Goal: Information Seeking & Learning: Learn about a topic

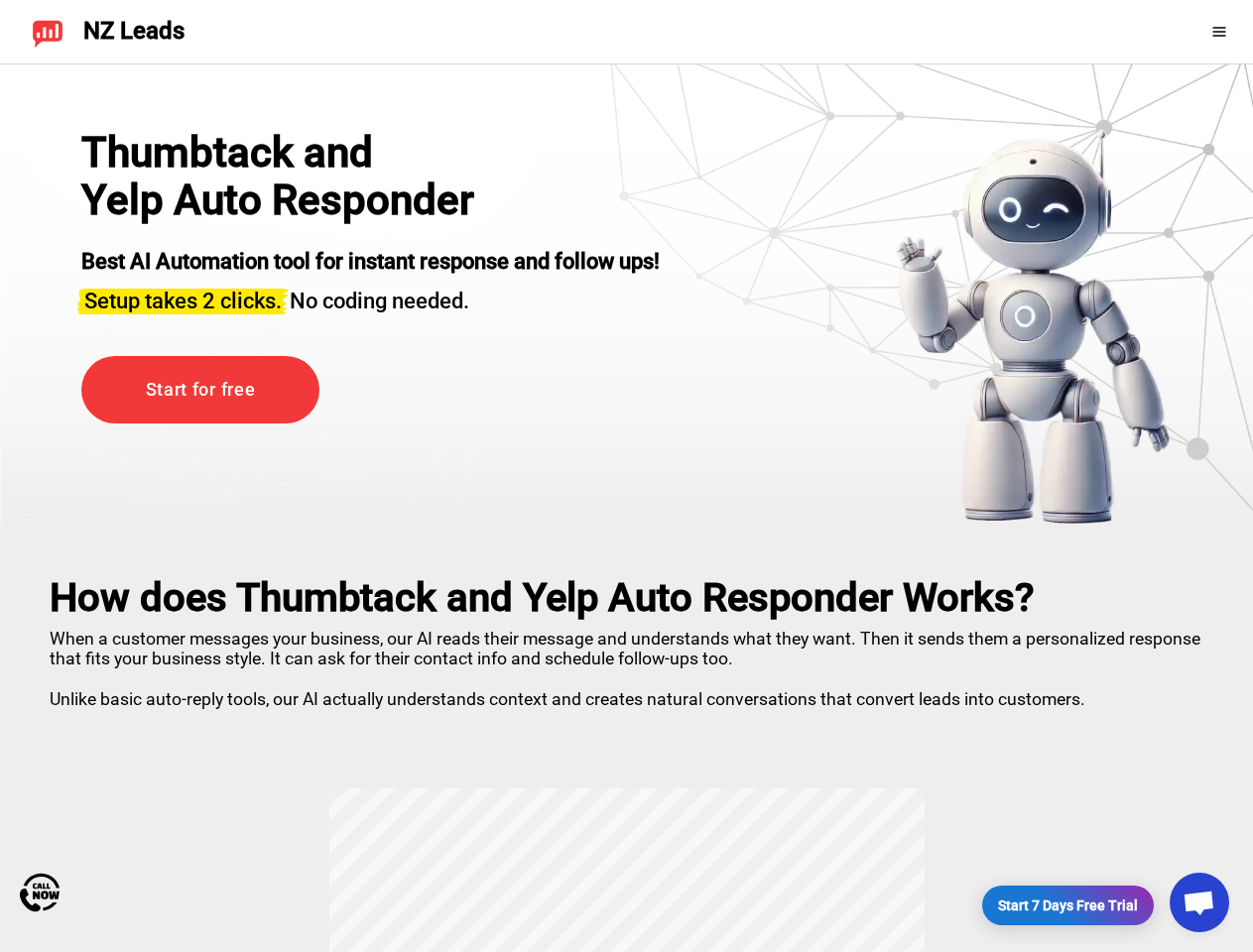
click at [626, 476] on div "Thumbtack and Yelp Auto Responder Best AI Automation tool for instant response …" at bounding box center [370, 327] width 578 height 397
click at [1224, 32] on icon at bounding box center [1218, 31] width 13 height 9
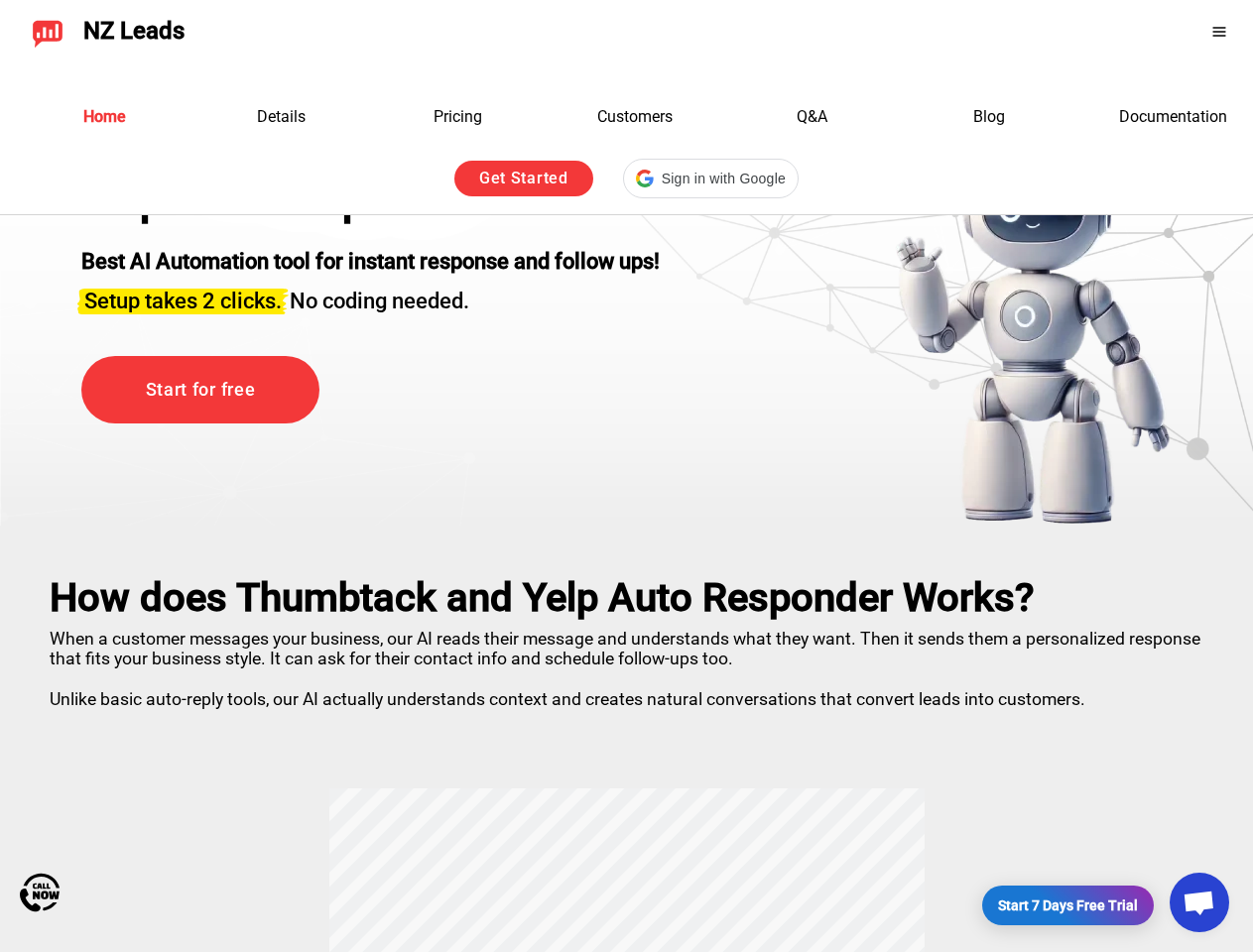
click at [1199, 902] on span "Open chat" at bounding box center [1198, 904] width 33 height 28
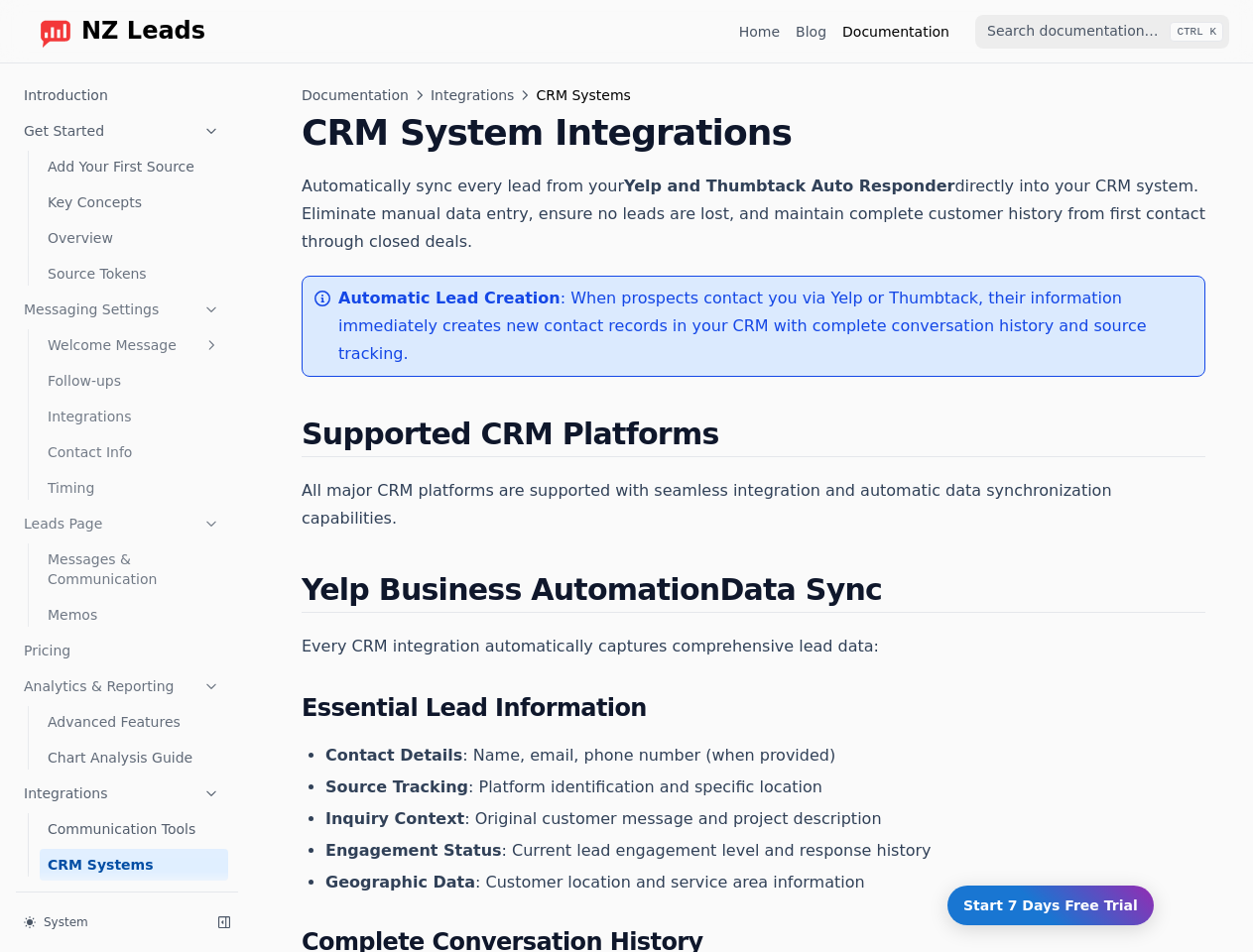
scroll to position [41, 0]
